Goal: Information Seeking & Learning: Learn about a topic

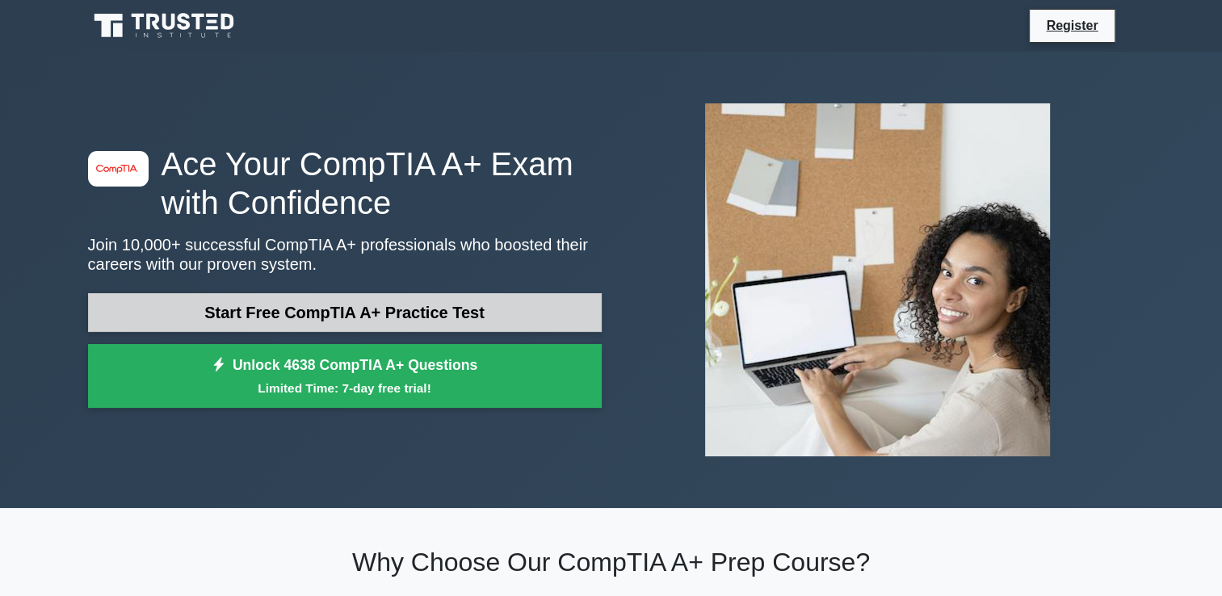
click at [356, 310] on link "Start Free CompTIA A+ Practice Test" at bounding box center [345, 312] width 514 height 39
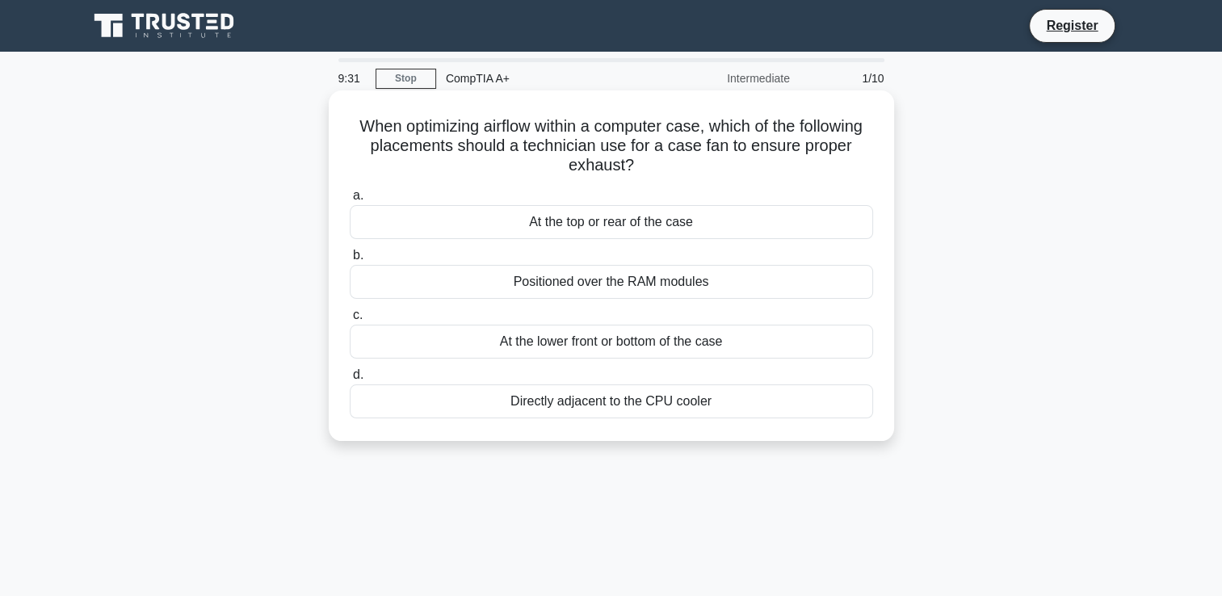
click at [602, 234] on div "At the top or rear of the case" at bounding box center [612, 222] width 524 height 34
click at [350, 201] on input "a. At the top or rear of the case" at bounding box center [350, 196] width 0 height 11
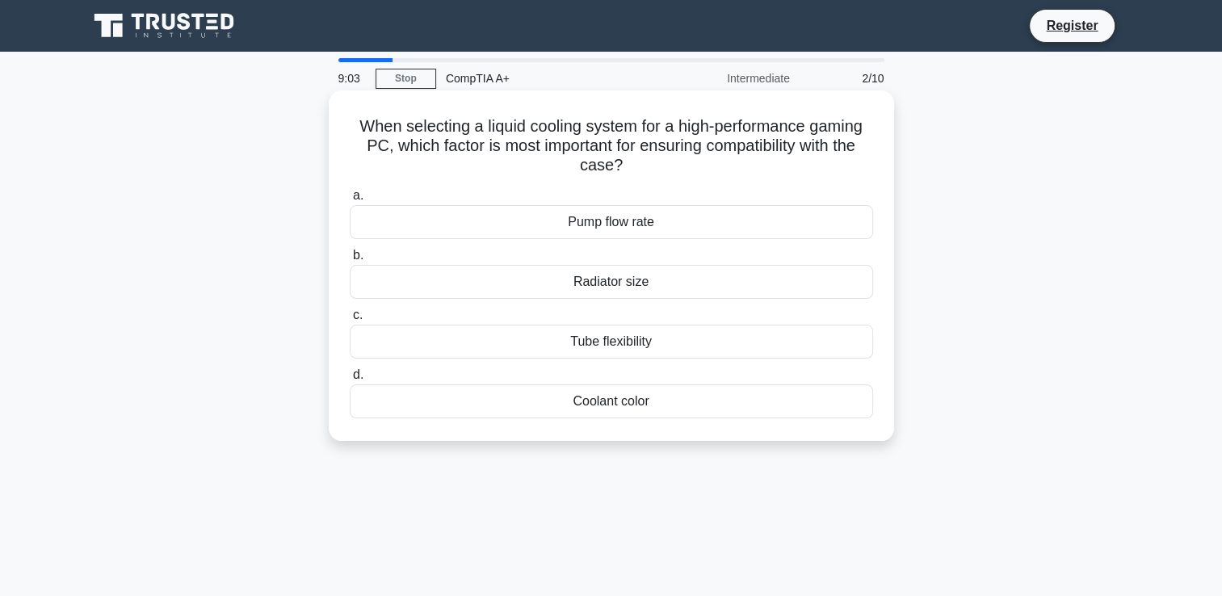
click at [620, 292] on div "Radiator size" at bounding box center [612, 282] width 524 height 34
click at [350, 261] on input "b. Radiator size" at bounding box center [350, 255] width 0 height 11
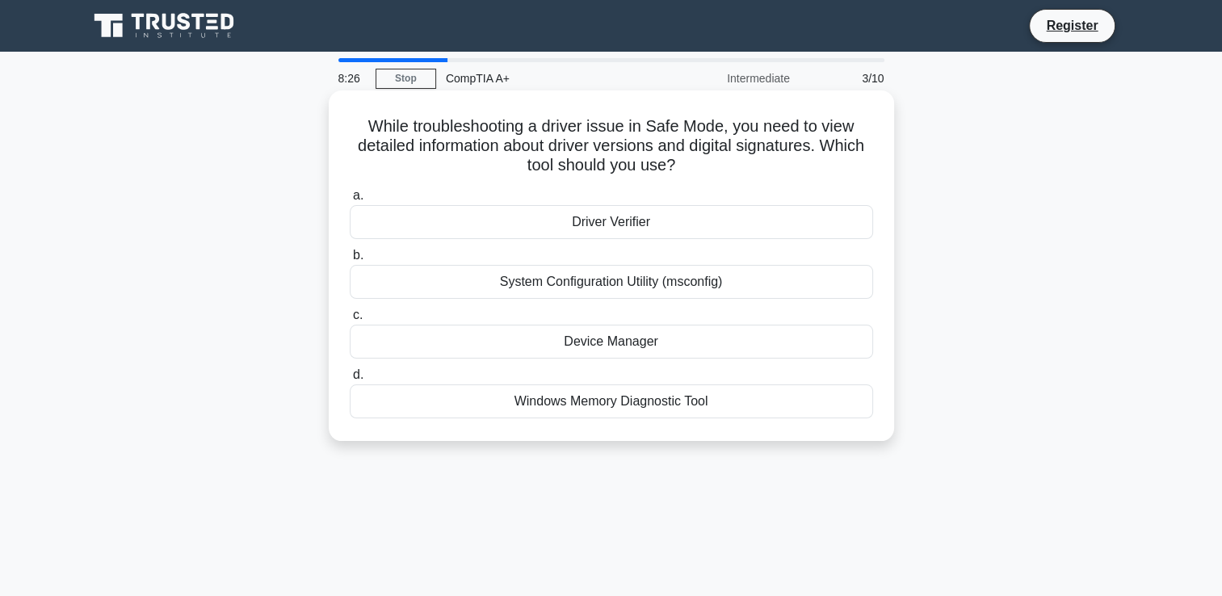
click at [615, 289] on div "System Configuration Utility (msconfig)" at bounding box center [612, 282] width 524 height 34
click at [350, 261] on input "b. System Configuration Utility (msconfig)" at bounding box center [350, 255] width 0 height 11
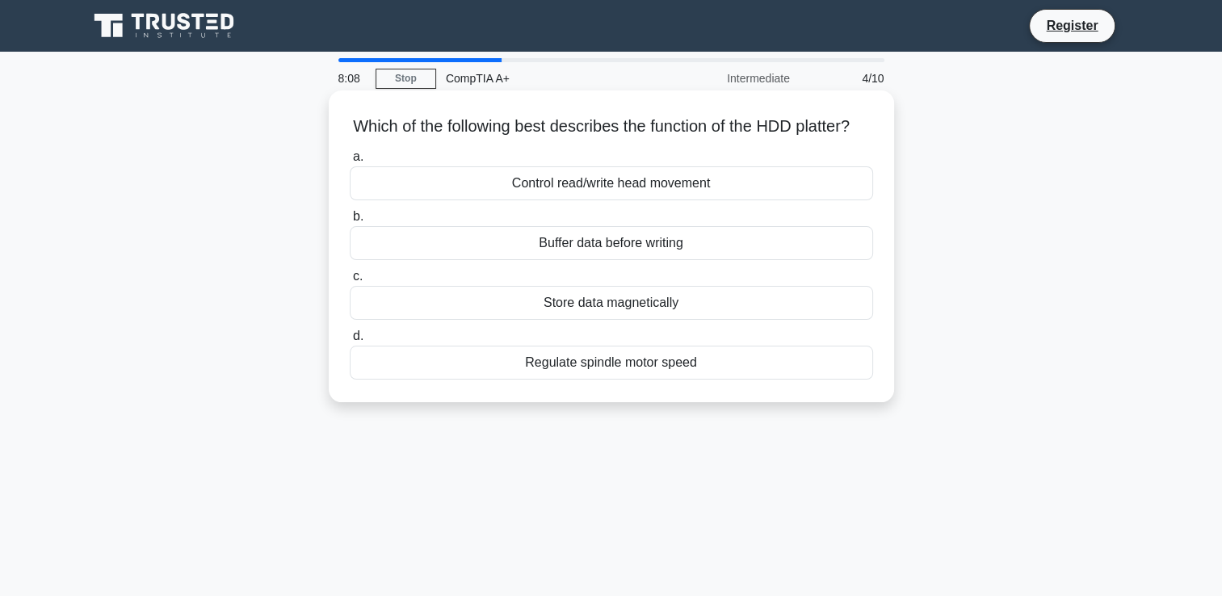
click at [637, 380] on div "Regulate spindle motor speed" at bounding box center [612, 363] width 524 height 34
click at [350, 342] on input "d. Regulate spindle motor speed" at bounding box center [350, 336] width 0 height 11
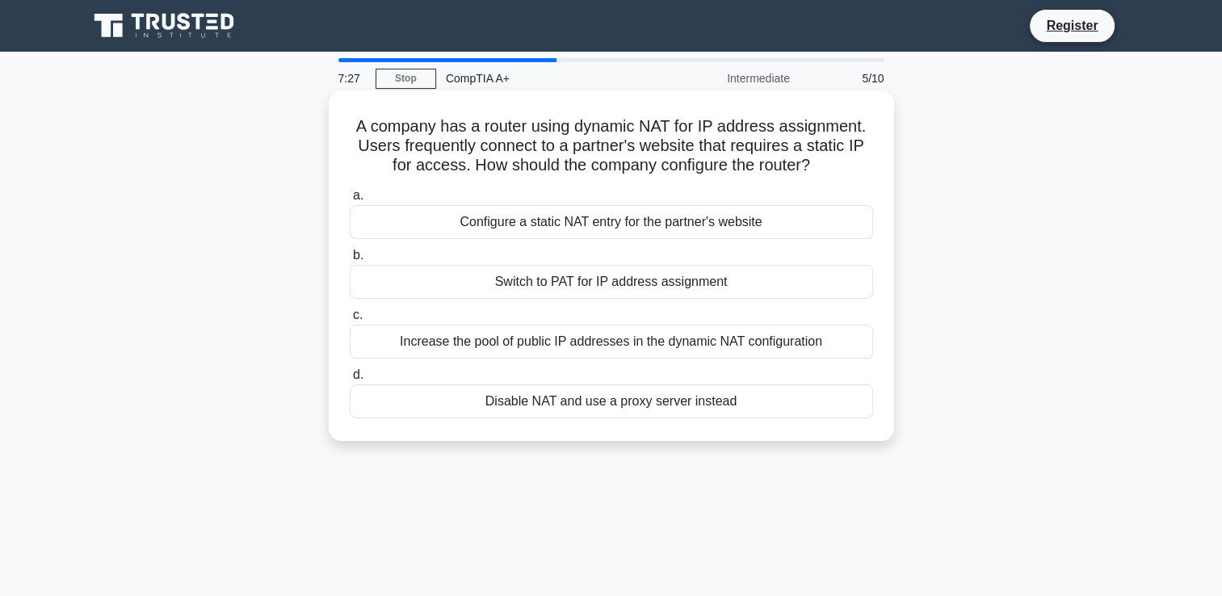
click at [620, 239] on div "Configure a static NAT entry for the partner's website" at bounding box center [612, 222] width 524 height 34
click at [350, 201] on input "a. Configure a static NAT entry for the partner's website" at bounding box center [350, 196] width 0 height 11
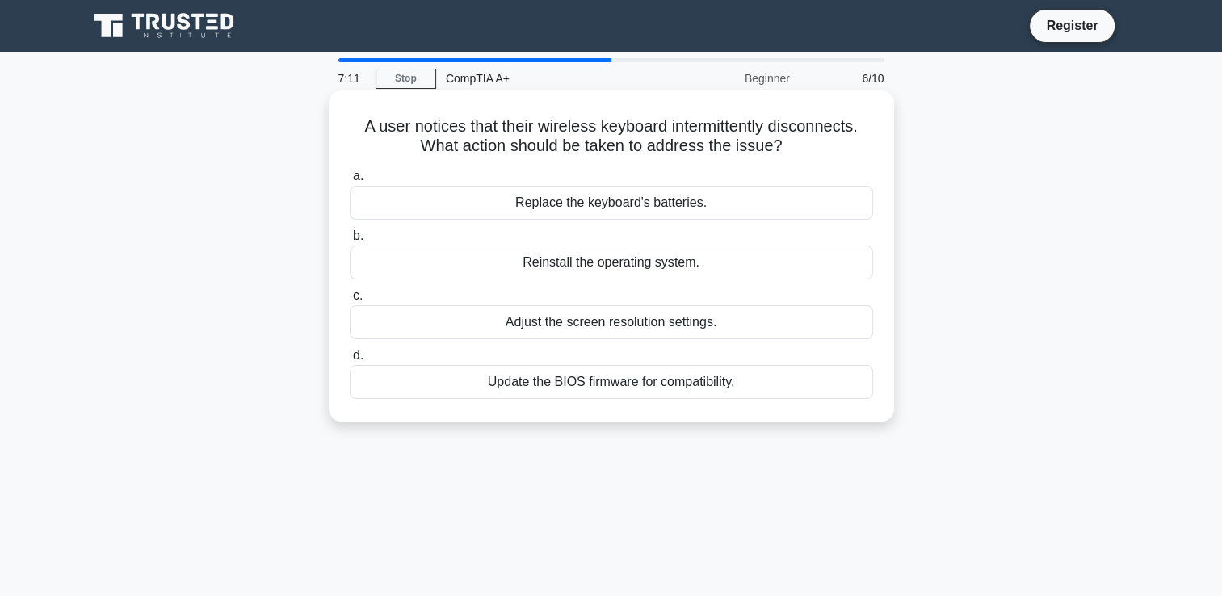
click at [595, 209] on div "Replace the keyboard's batteries." at bounding box center [612, 203] width 524 height 34
click at [350, 182] on input "a. Replace the keyboard's batteries." at bounding box center [350, 176] width 0 height 11
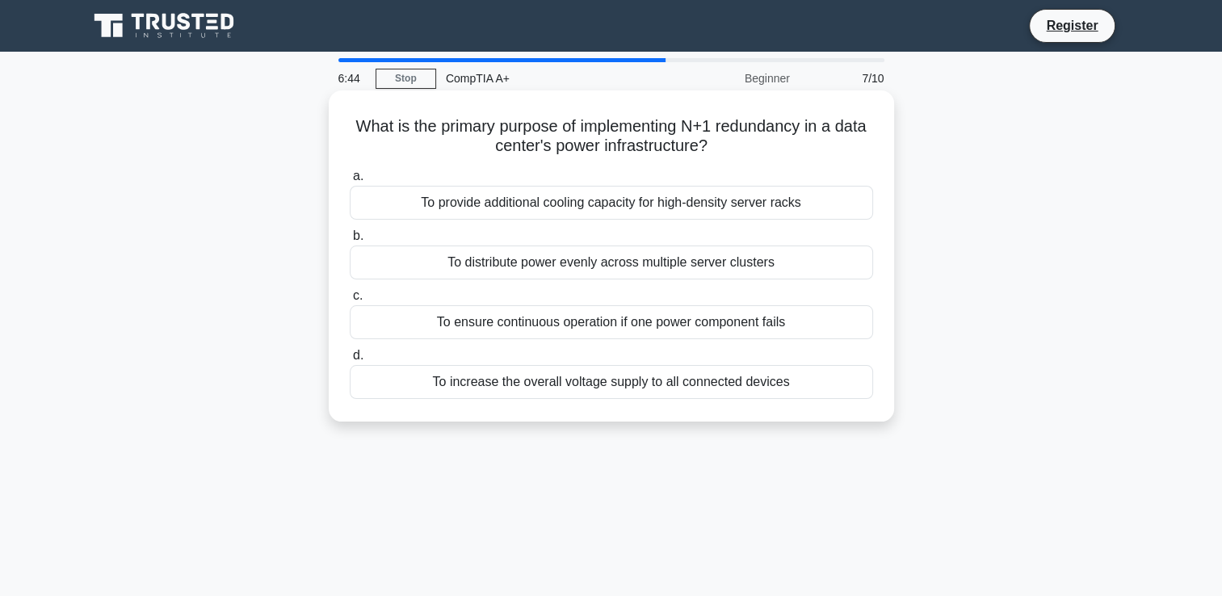
click at [603, 328] on div "To ensure continuous operation if one power component fails" at bounding box center [612, 322] width 524 height 34
click at [350, 301] on input "c. To ensure continuous operation if one power component fails" at bounding box center [350, 296] width 0 height 11
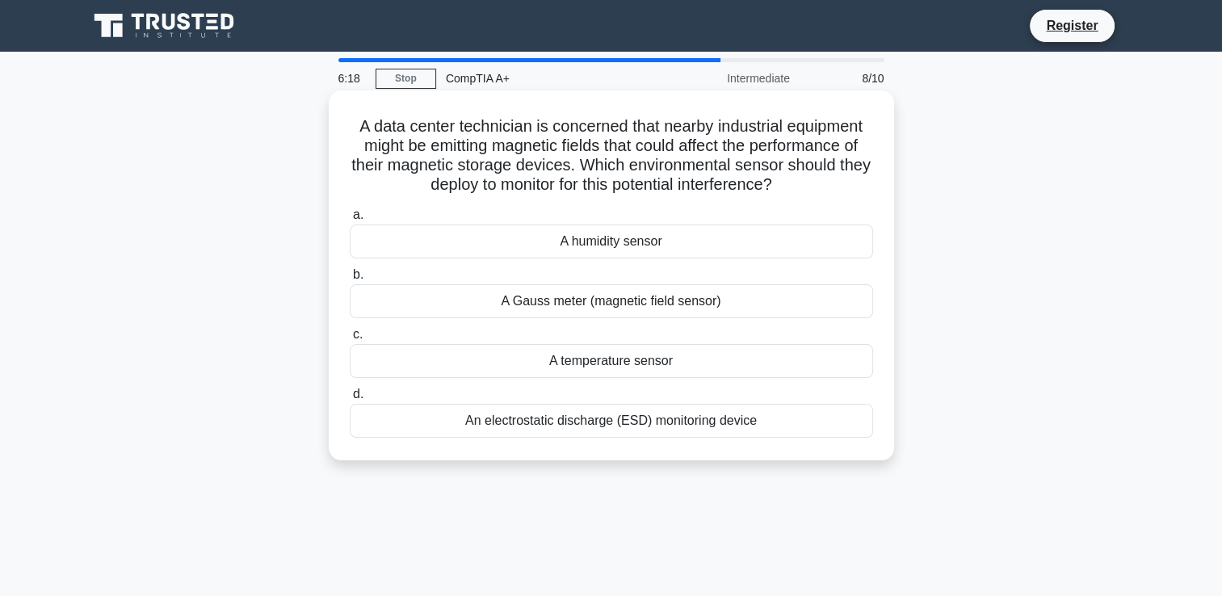
click at [611, 315] on div "A Gauss meter (magnetic field sensor)" at bounding box center [612, 301] width 524 height 34
click at [350, 280] on input "b. A Gauss meter (magnetic field sensor)" at bounding box center [350, 275] width 0 height 11
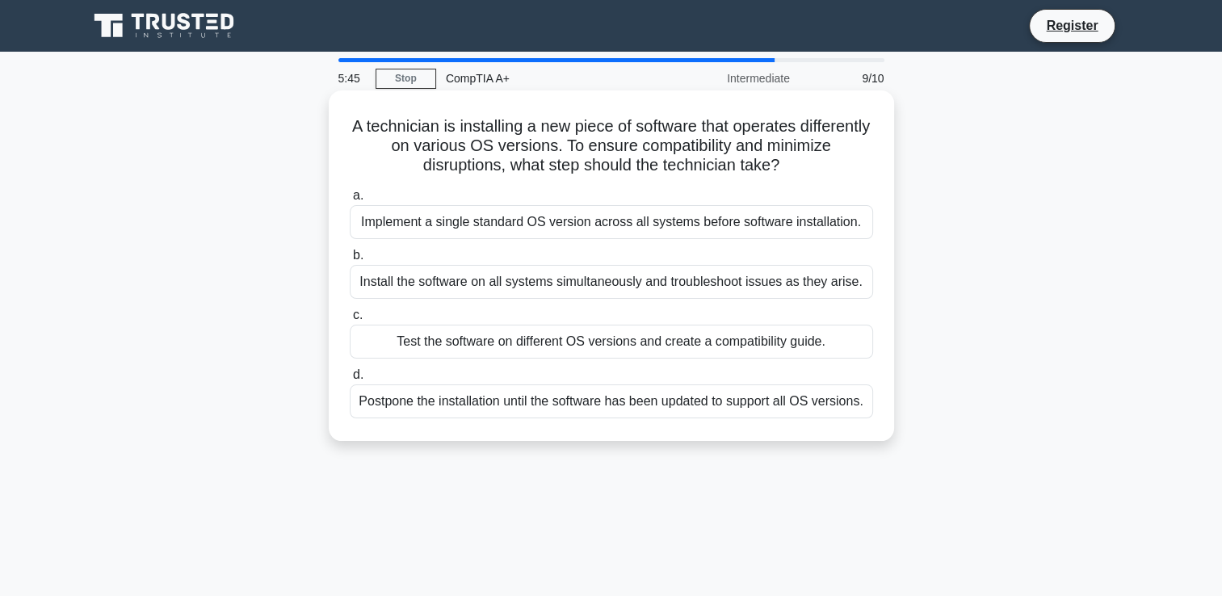
click at [601, 347] on div "Test the software on different OS versions and create a compatibility guide." at bounding box center [612, 342] width 524 height 34
click at [350, 321] on input "c. Test the software on different OS versions and create a compatibility guide." at bounding box center [350, 315] width 0 height 11
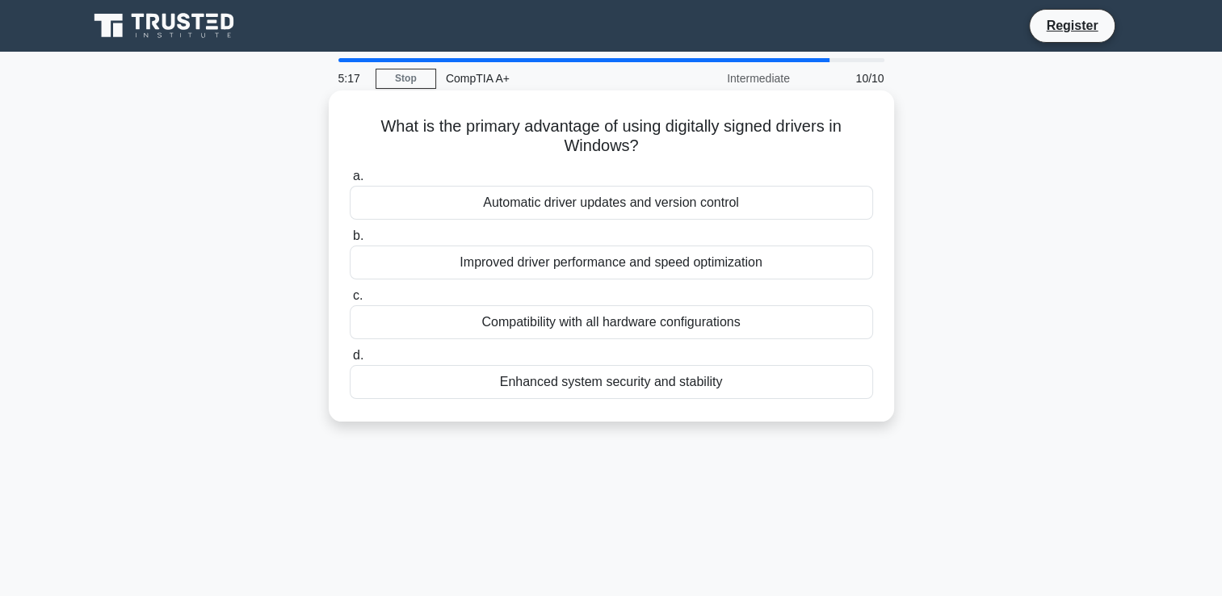
click at [572, 202] on div "Automatic driver updates and version control" at bounding box center [612, 203] width 524 height 34
click at [350, 182] on input "a. Automatic driver updates and version control" at bounding box center [350, 176] width 0 height 11
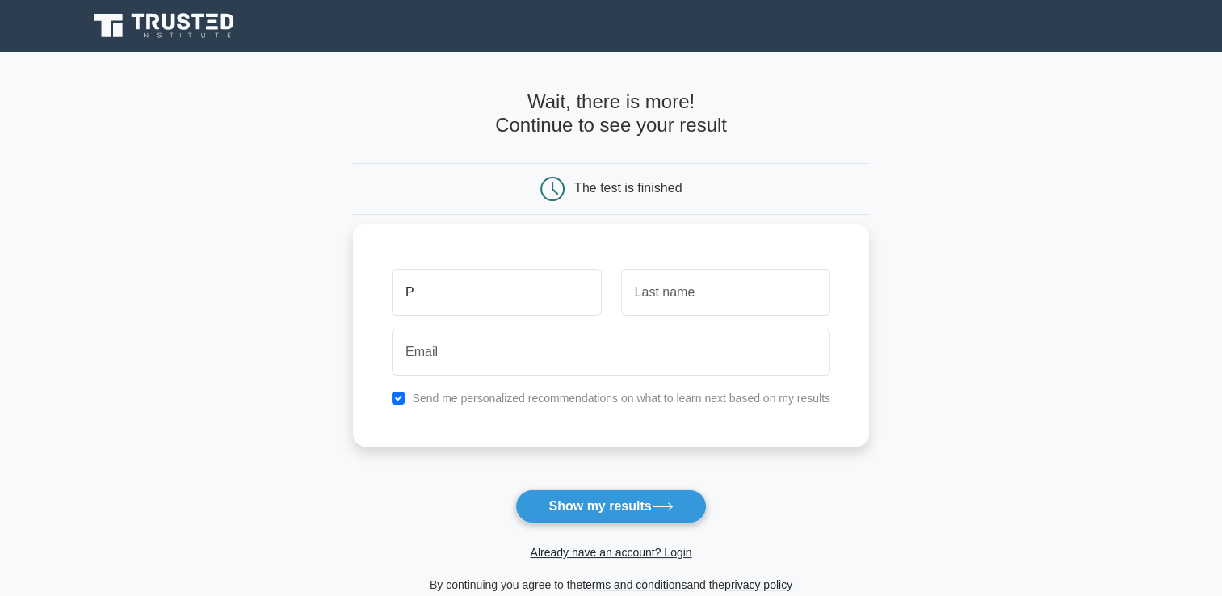
type input "Phindile"
type input "Ndunge"
type input "phindilezero@outlook.com"
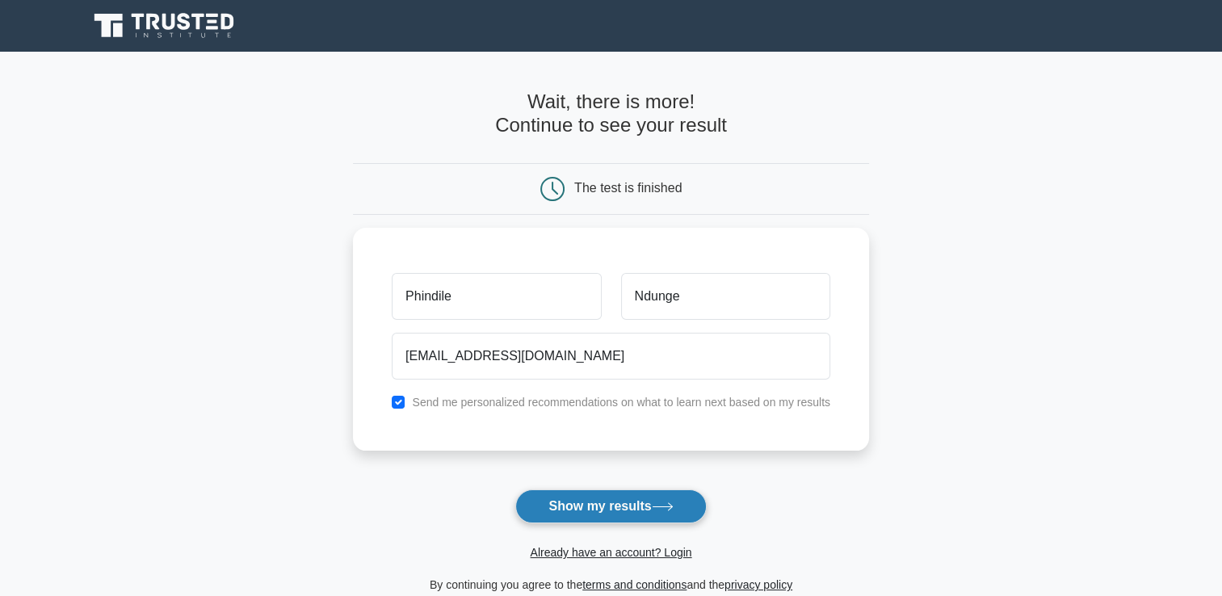
click at [612, 499] on button "Show my results" at bounding box center [610, 507] width 191 height 34
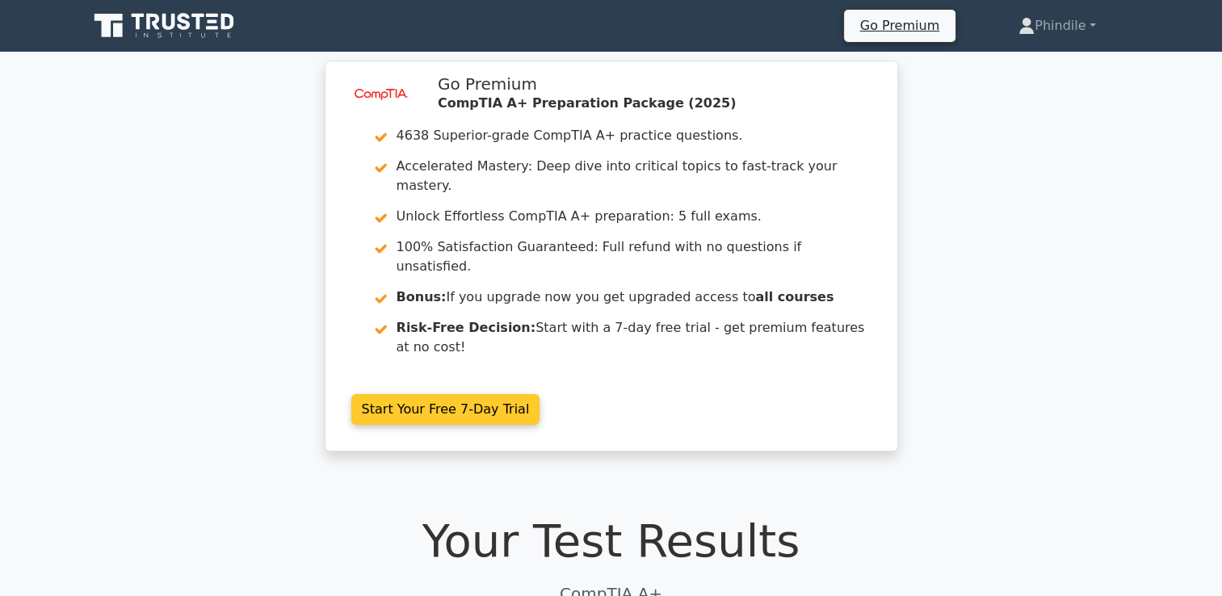
click at [413, 394] on link "Start Your Free 7-Day Trial" at bounding box center [445, 409] width 189 height 31
click at [431, 394] on link "Start Your Free 7-Day Trial" at bounding box center [445, 409] width 189 height 31
